Goal: Information Seeking & Learning: Learn about a topic

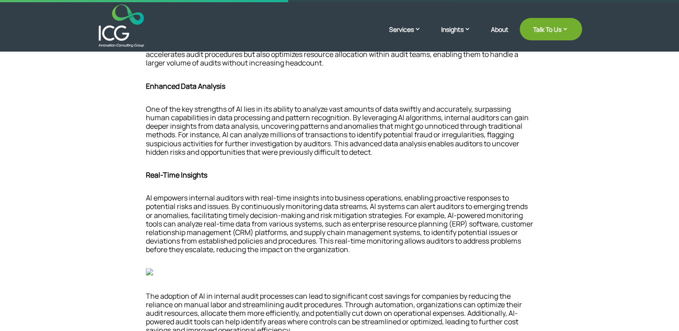
scroll to position [336, 0]
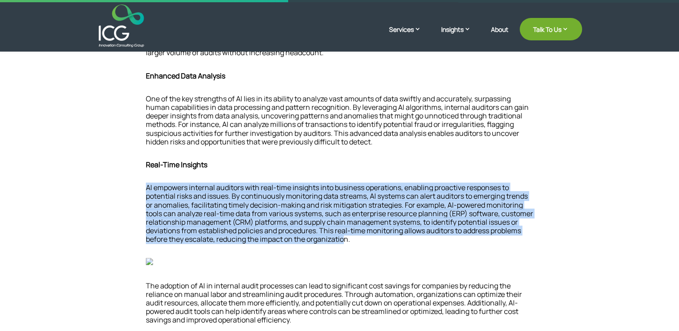
drag, startPoint x: 146, startPoint y: 186, endPoint x: 377, endPoint y: 241, distance: 237.6
click at [377, 241] on p "AI empowers internal auditors with real-time insights into business operations,…" at bounding box center [340, 216] width 388 height 67
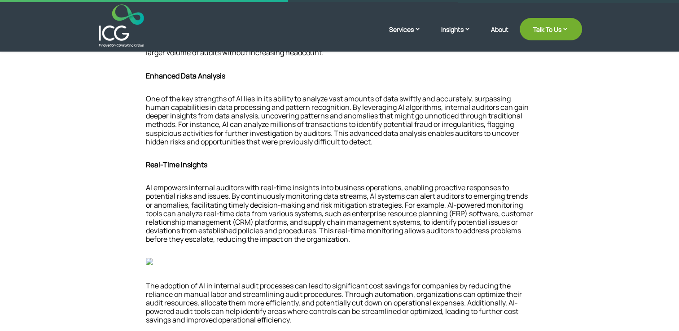
drag, startPoint x: 377, startPoint y: 241, endPoint x: 390, endPoint y: 254, distance: 18.4
click at [390, 254] on p at bounding box center [340, 254] width 388 height 7
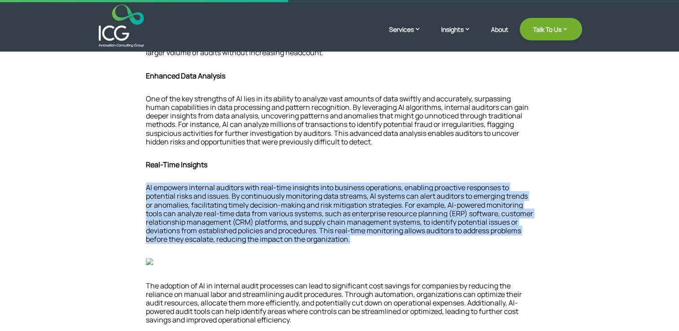
drag, startPoint x: 147, startPoint y: 190, endPoint x: 386, endPoint y: 243, distance: 245.3
click at [386, 243] on p "AI empowers internal auditors with real-time insights into business operations,…" at bounding box center [340, 216] width 388 height 67
copy p "AI empowers internal auditors with real-time insights into business operations,…"
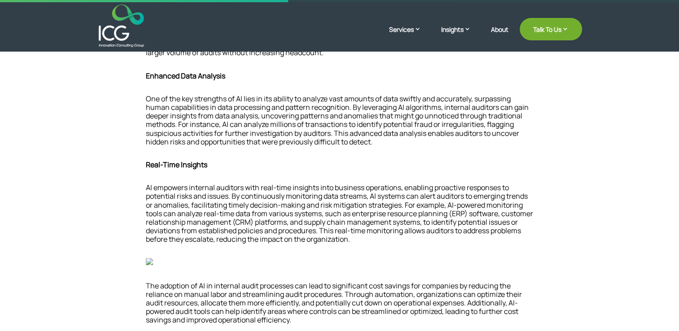
click at [214, 182] on p at bounding box center [340, 179] width 388 height 7
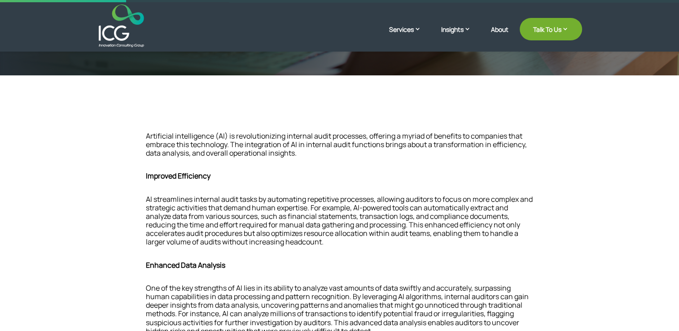
scroll to position [137, 0]
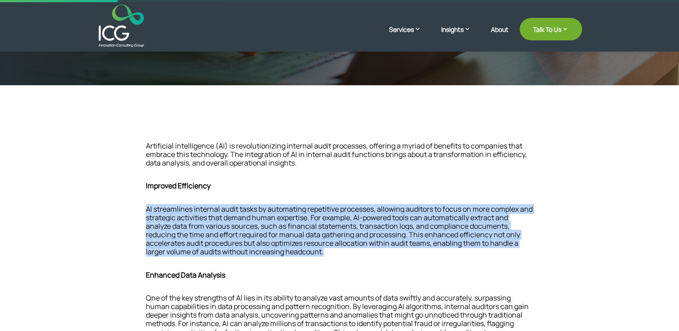
drag, startPoint x: 145, startPoint y: 209, endPoint x: 322, endPoint y: 252, distance: 181.8
click at [322, 252] on p "AI streamlines internal audit tasks by automating repetitive processes, allowin…" at bounding box center [340, 234] width 388 height 59
copy p "AI streamlines internal audit tasks by automating repetitive processes, allowin…"
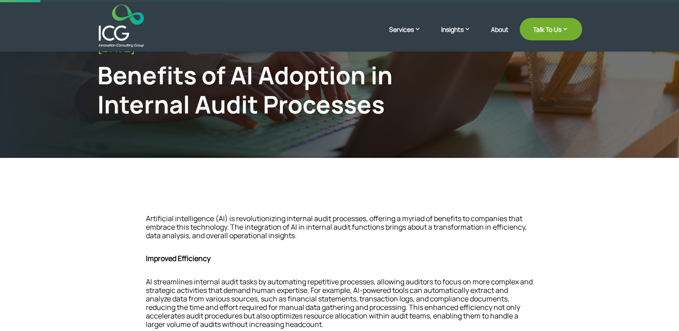
scroll to position [0, 0]
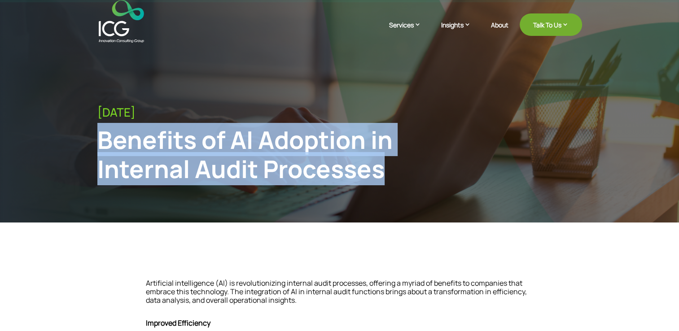
drag, startPoint x: 101, startPoint y: 139, endPoint x: 386, endPoint y: 172, distance: 287.2
click at [386, 172] on div "Benefits of AI Adoption in Internal Audit Processes" at bounding box center [283, 154] width 373 height 58
copy div "Benefits of AI Adoption in Internal Audit Processes"
